Goal: Task Accomplishment & Management: Use online tool/utility

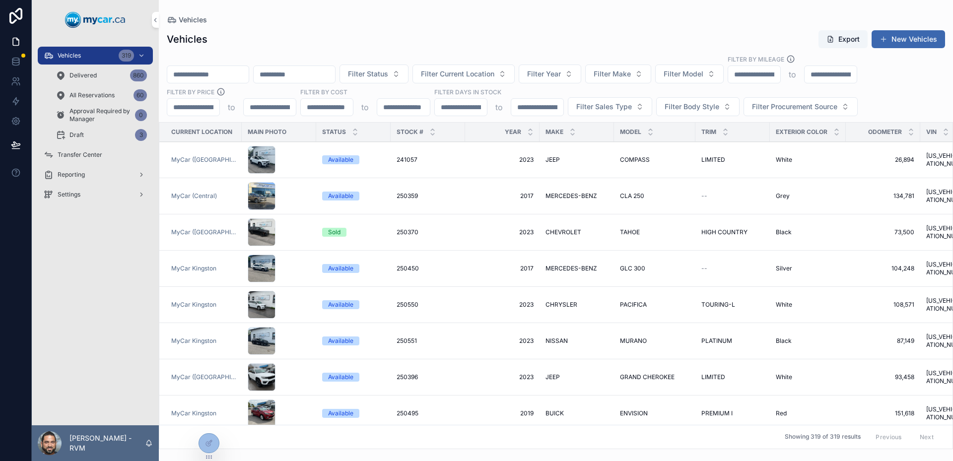
click at [249, 78] on input "scrollable content" at bounding box center [207, 75] width 81 height 14
type input "******"
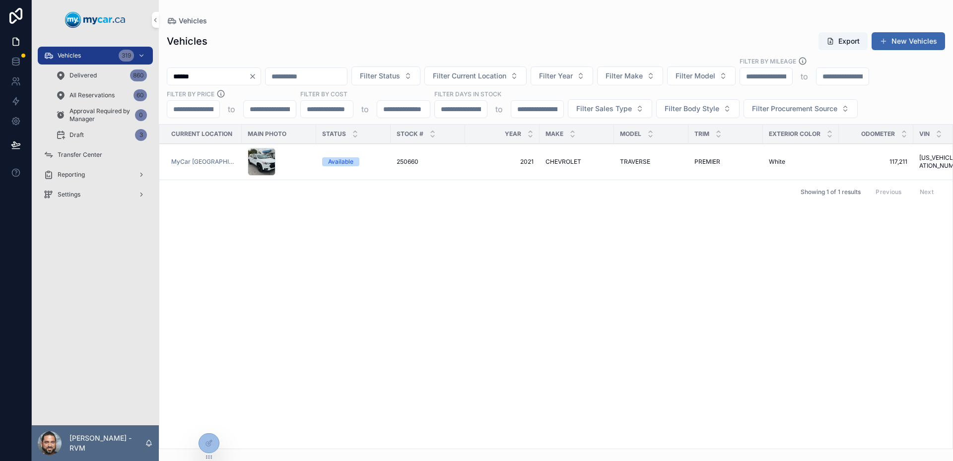
click at [230, 158] on div "MyCar [GEOGRAPHIC_DATA]" at bounding box center [203, 162] width 65 height 8
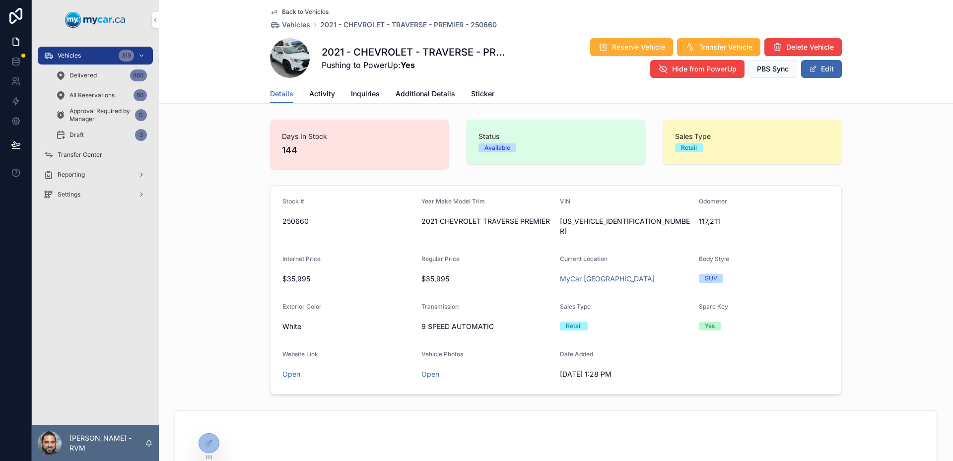
click at [358, 93] on span "Inquiries" at bounding box center [365, 94] width 29 height 10
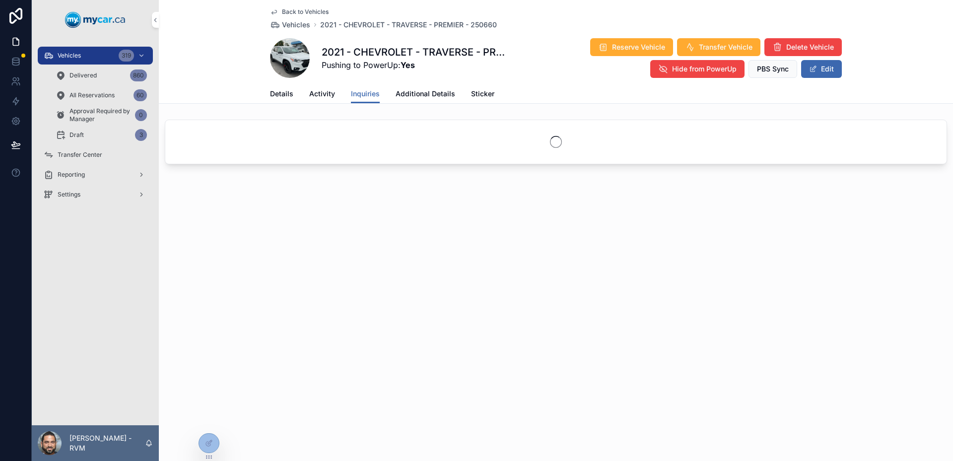
click at [319, 92] on span "Activity" at bounding box center [322, 94] width 26 height 10
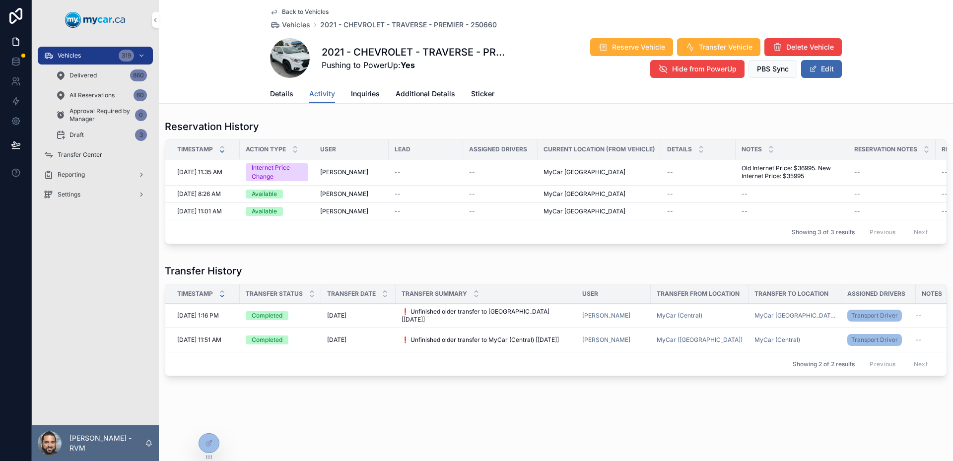
click at [748, 172] on span "Old Internet Price: $36995. New Internet Price: $35995" at bounding box center [792, 172] width 101 height 16
drag, startPoint x: 748, startPoint y: 172, endPoint x: 766, endPoint y: 173, distance: 17.9
click at [766, 173] on span "Old Internet Price: $36995. New Internet Price: $35995" at bounding box center [792, 172] width 101 height 16
click at [745, 173] on span "Old Internet Price: $36995. New Internet Price: $35995" at bounding box center [792, 172] width 101 height 16
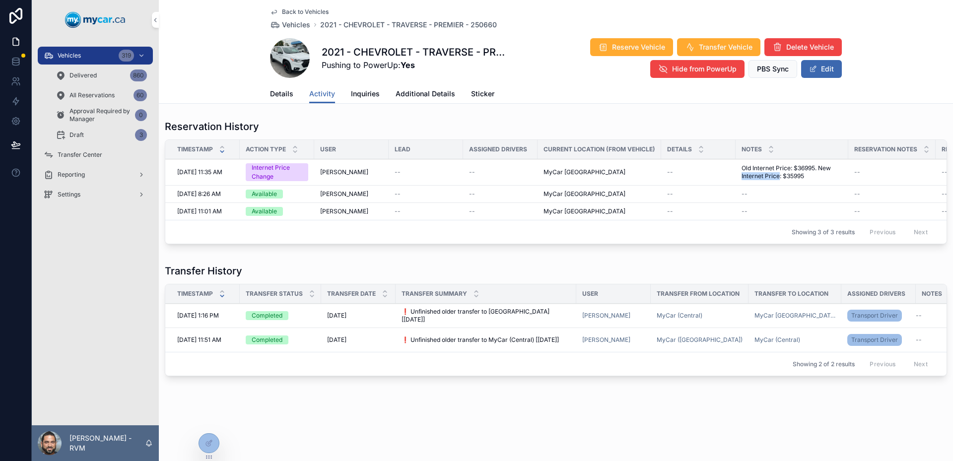
drag, startPoint x: 745, startPoint y: 173, endPoint x: 776, endPoint y: 175, distance: 30.8
click at [776, 175] on span "Old Internet Price: $36995. New Internet Price: $35995" at bounding box center [792, 172] width 101 height 16
click at [754, 170] on span "Old Internet Price: $36995. New Internet Price: $35995" at bounding box center [792, 172] width 101 height 16
drag, startPoint x: 754, startPoint y: 170, endPoint x: 803, endPoint y: 168, distance: 48.7
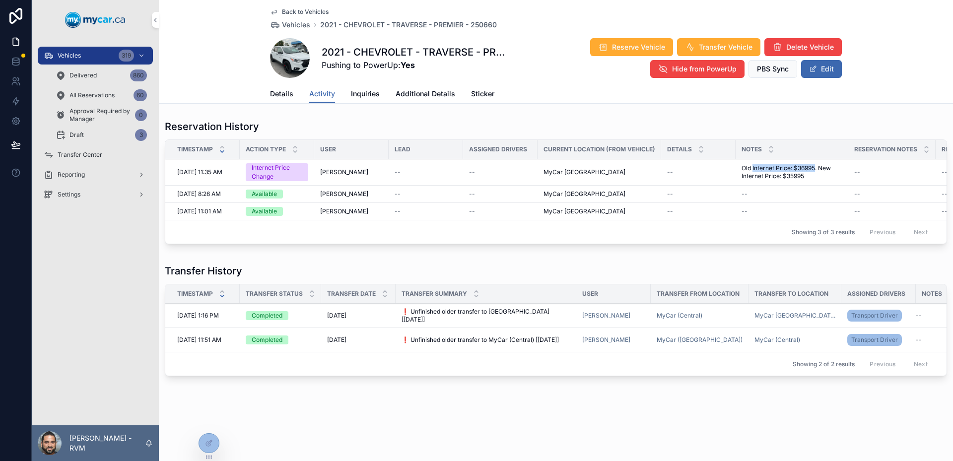
click at [803, 168] on span "Old Internet Price: $36995. New Internet Price: $35995" at bounding box center [792, 172] width 101 height 16
click at [277, 87] on link "Details" at bounding box center [281, 95] width 23 height 20
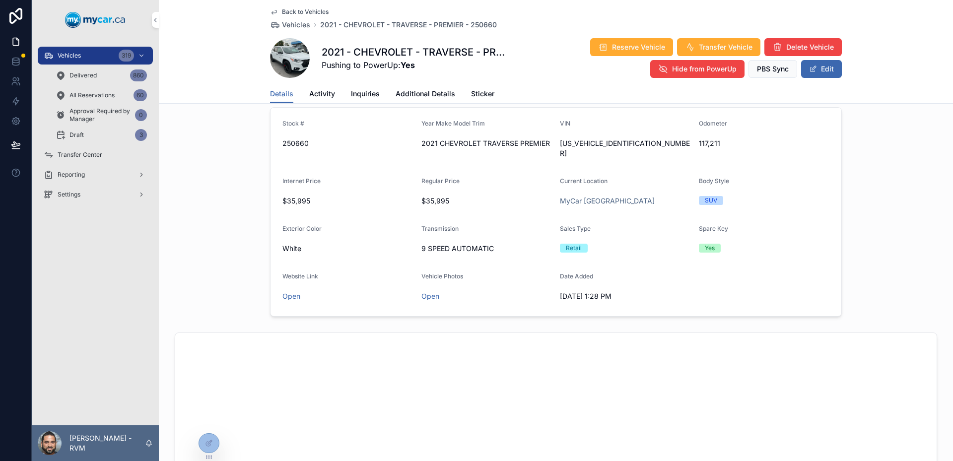
scroll to position [99, 0]
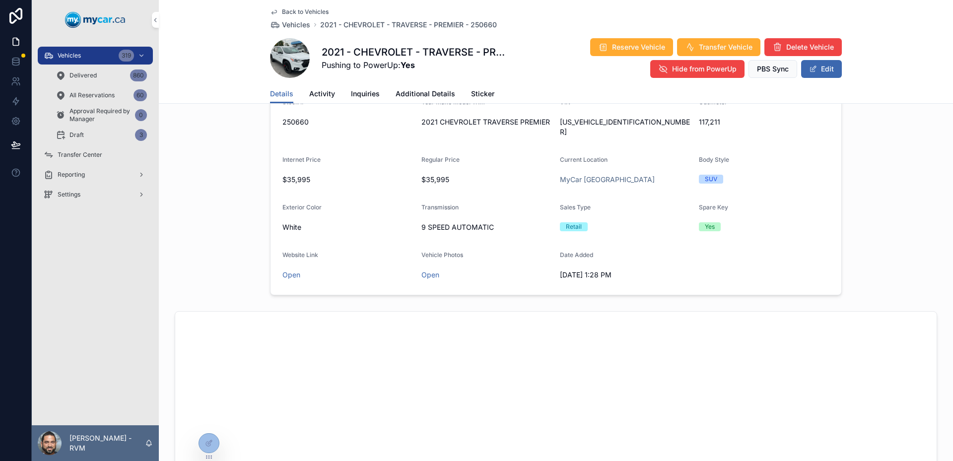
click at [295, 271] on link "Open" at bounding box center [292, 275] width 18 height 8
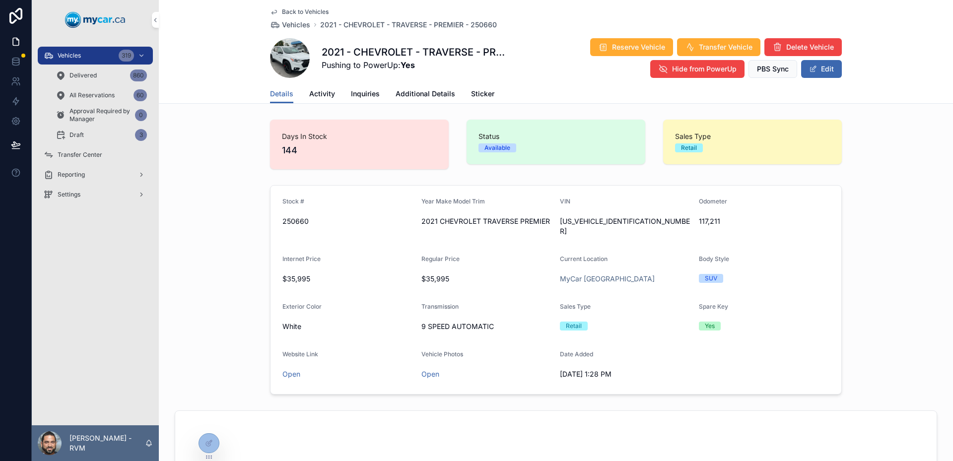
click at [215, 445] on div at bounding box center [209, 443] width 20 height 19
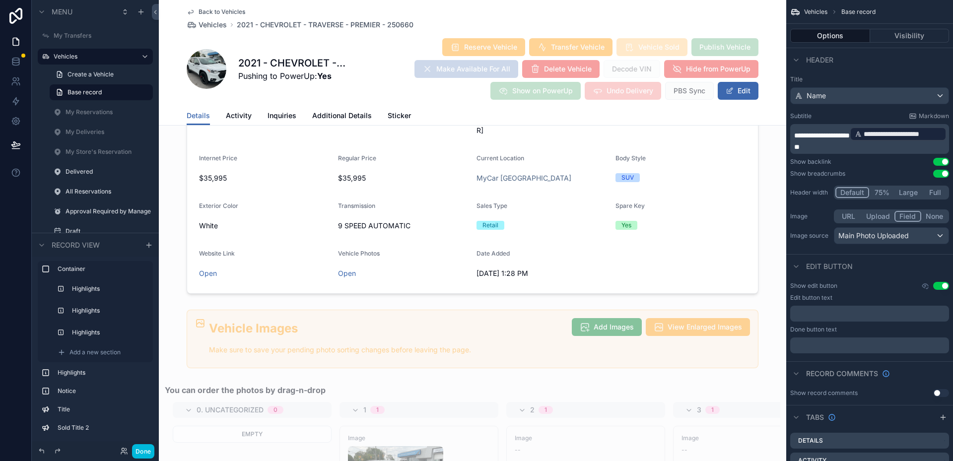
scroll to position [1192, 0]
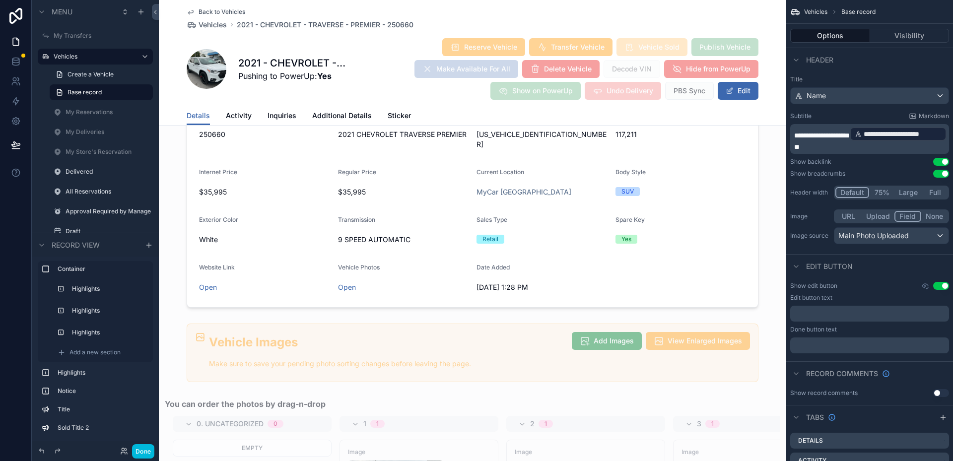
click at [684, 190] on div "scrollable content" at bounding box center [473, 202] width 628 height 217
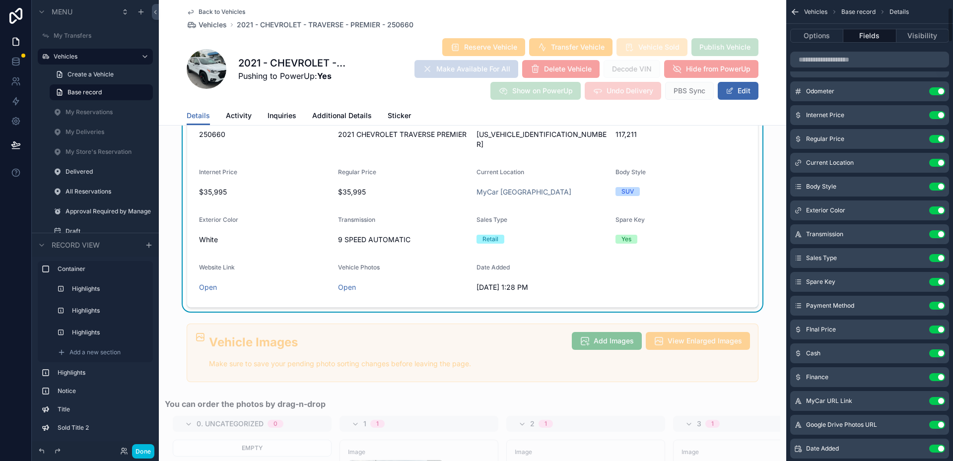
scroll to position [199, 0]
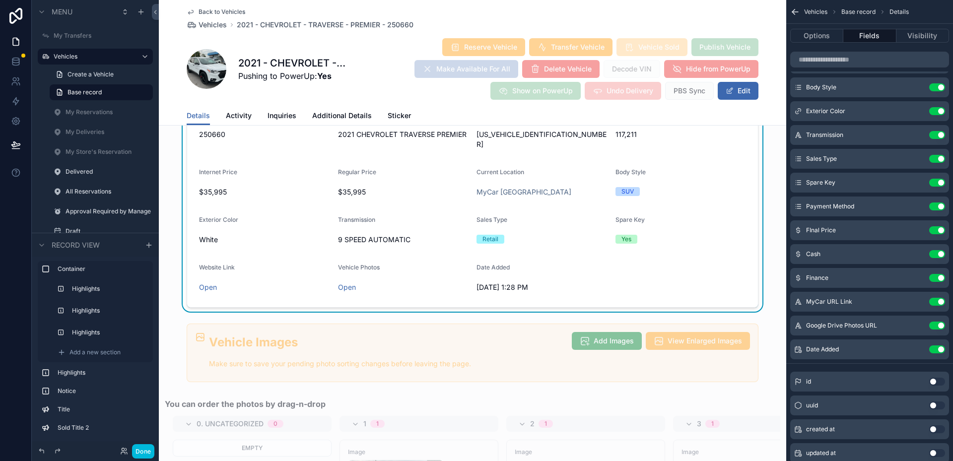
click at [0, 0] on icon "scrollable content" at bounding box center [0, 0] width 0 height 0
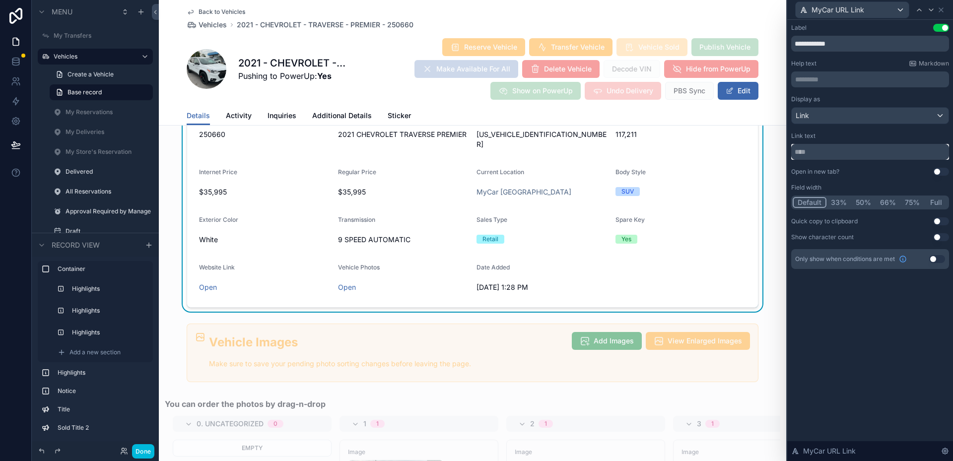
click at [846, 148] on input "text" at bounding box center [870, 152] width 158 height 16
click at [849, 118] on div "Link" at bounding box center [870, 116] width 157 height 16
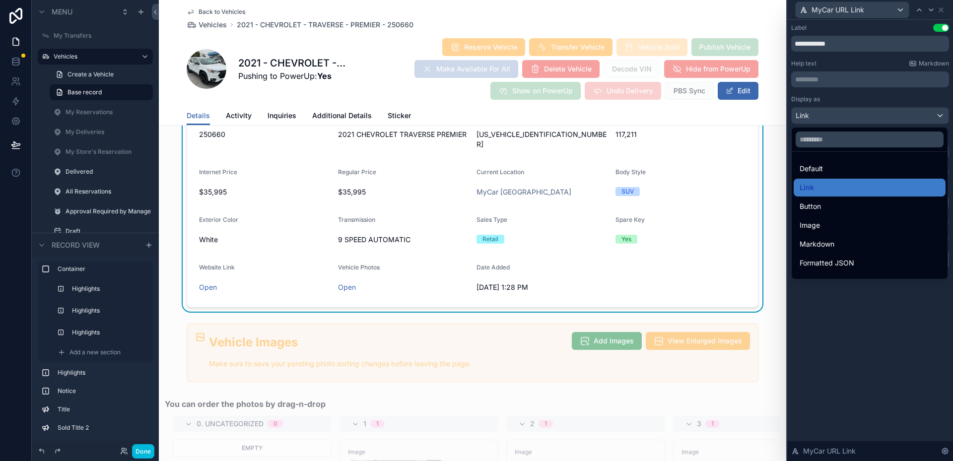
click at [849, 118] on div at bounding box center [870, 230] width 166 height 461
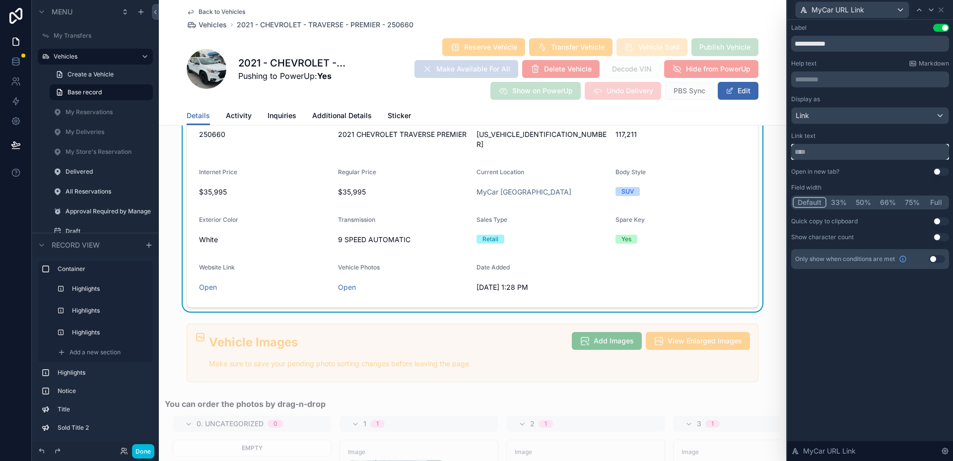
click at [879, 149] on input "text" at bounding box center [870, 152] width 158 height 16
click at [870, 140] on div "Link text" at bounding box center [870, 146] width 158 height 28
click at [871, 171] on div "Open in new tab? Use setting" at bounding box center [870, 172] width 158 height 8
click at [939, 169] on button "Use setting" at bounding box center [941, 172] width 16 height 8
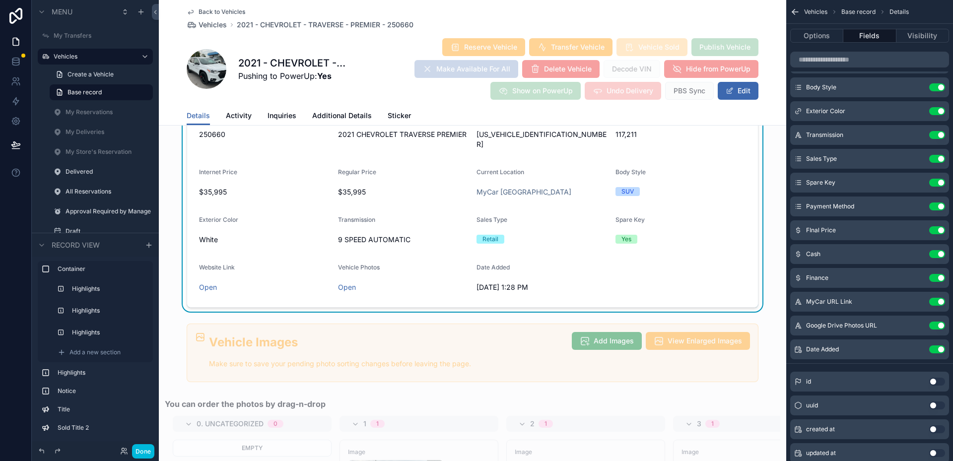
click at [0, 0] on icon "scrollable content" at bounding box center [0, 0] width 0 height 0
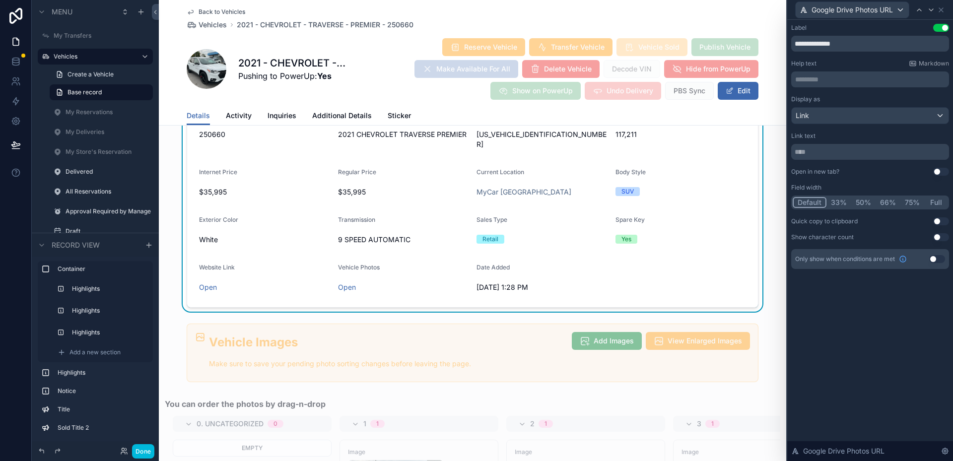
click at [935, 172] on button "Use setting" at bounding box center [941, 172] width 16 height 8
click at [137, 455] on button "Done" at bounding box center [143, 451] width 22 height 14
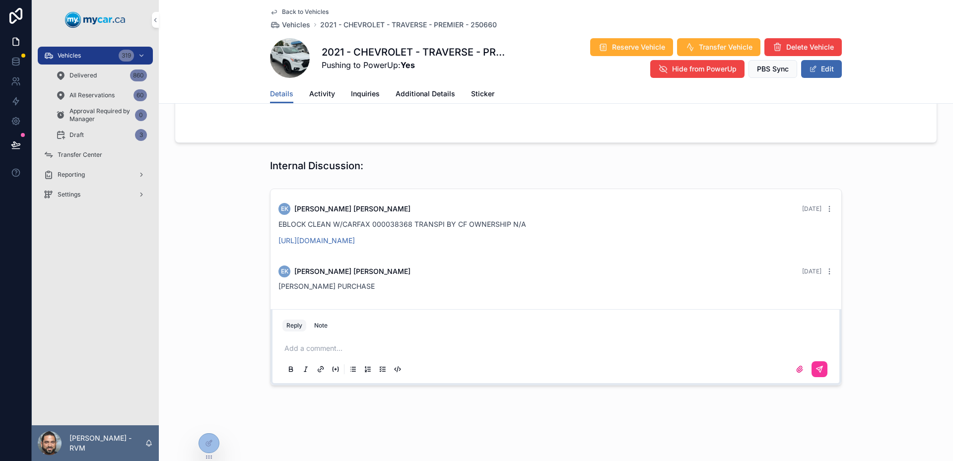
scroll to position [720, 0]
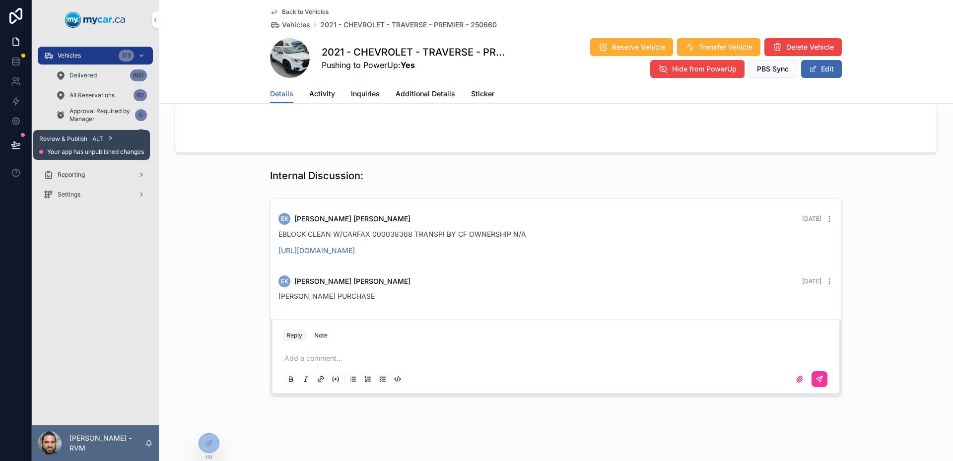
click at [21, 136] on div at bounding box center [23, 135] width 4 height 4
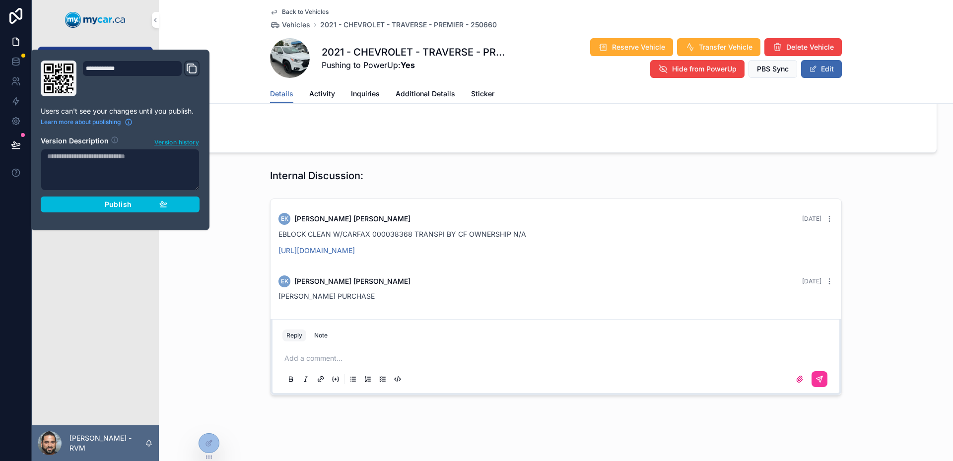
click at [130, 208] on span "Publish" at bounding box center [118, 204] width 27 height 9
